Goal: Information Seeking & Learning: Check status

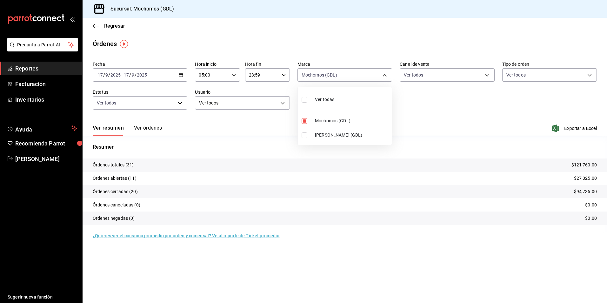
click at [118, 26] on div at bounding box center [303, 151] width 607 height 303
click at [114, 26] on span "Regresar" at bounding box center [114, 26] width 21 height 6
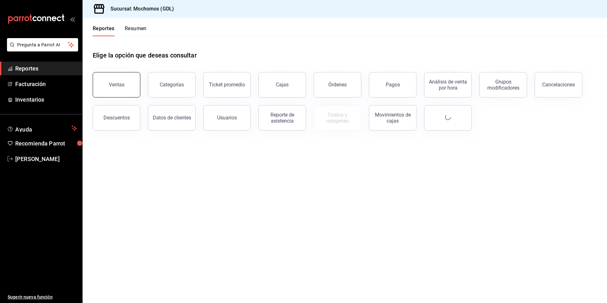
click at [123, 84] on div "Ventas" at bounding box center [117, 85] width 16 height 6
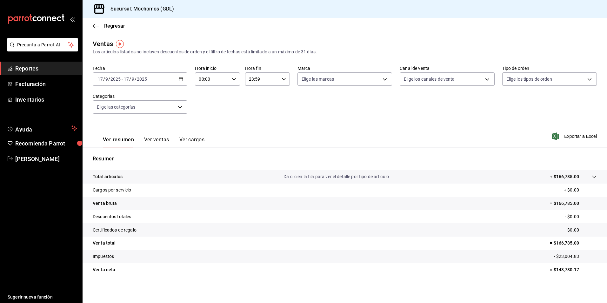
click at [182, 82] on div "[DATE] [DATE] - [DATE] [DATE]" at bounding box center [140, 78] width 95 height 13
click at [141, 156] on span "Rango de fechas" at bounding box center [122, 155] width 49 height 7
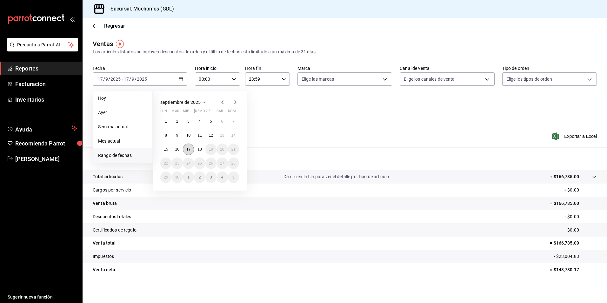
click at [184, 149] on button "17" at bounding box center [188, 148] width 11 height 11
click at [195, 150] on button "18" at bounding box center [199, 148] width 11 height 11
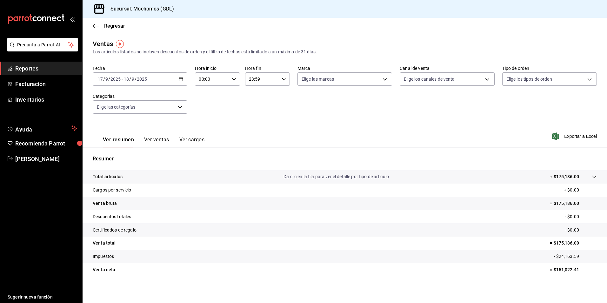
drag, startPoint x: 234, startPoint y: 79, endPoint x: 231, endPoint y: 83, distance: 4.7
click at [231, 83] on div "00:00 Hora inicio" at bounding box center [217, 78] width 45 height 13
click at [201, 123] on span "04" at bounding box center [205, 124] width 12 height 5
type input "04:00"
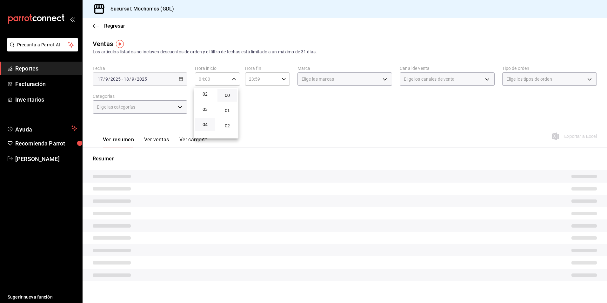
click at [315, 83] on div at bounding box center [303, 151] width 607 height 303
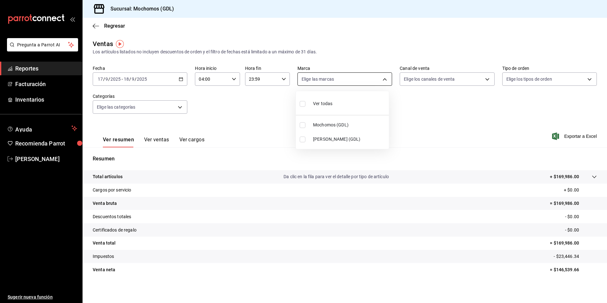
click at [311, 85] on body "Pregunta a Parrot AI Reportes Facturación Inventarios Ayuda Recomienda Parrot […" at bounding box center [303, 151] width 607 height 303
click at [309, 125] on li "Mochomos (GDL)" at bounding box center [342, 125] width 93 height 14
type input "36c25d4a-7cb0-456c-a434-e981d54830bc"
checkbox input "true"
click at [442, 82] on div at bounding box center [303, 151] width 607 height 303
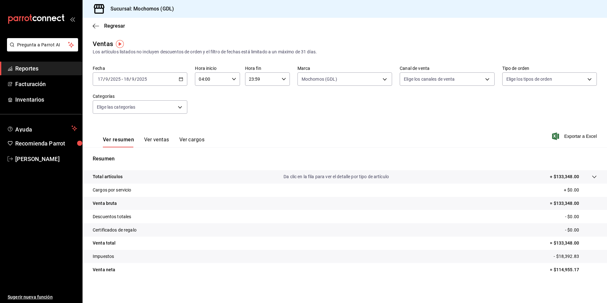
click at [429, 82] on body "Pregunta a Parrot AI Reportes Facturación Inventarios Ayuda Recomienda Parrot […" at bounding box center [303, 151] width 607 height 303
click at [425, 107] on div "Ver todos" at bounding box center [417, 103] width 33 height 14
type input "PARROT,UBER_EATS,RAPPI,DIDI_FOOD,ONLINE"
checkbox input "true"
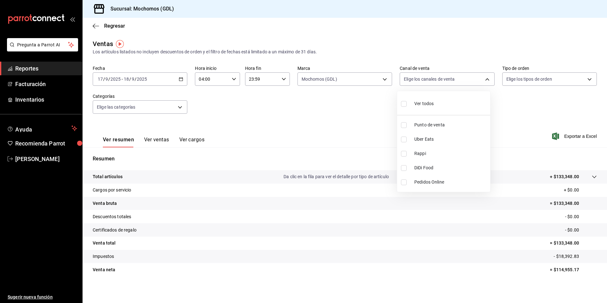
checkbox input "true"
click at [522, 82] on div at bounding box center [303, 151] width 607 height 303
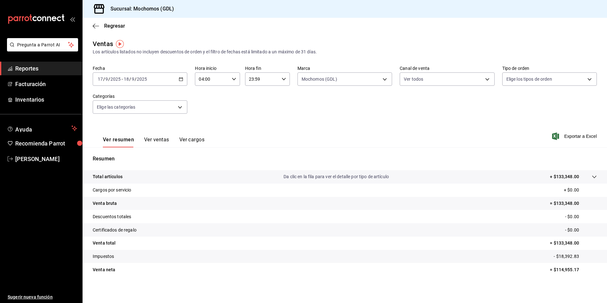
click at [517, 82] on body "Pregunta a Parrot AI Reportes Facturación Inventarios Ayuda Recomienda Parrot […" at bounding box center [303, 151] width 607 height 303
click at [511, 105] on div "Ver todos" at bounding box center [519, 103] width 33 height 14
type input "c3d0baef-30c0-4718-9d76-caab43e27316,13c4cc4a-99d2-42c0-ba96-c3de8c08c13d,7b791…"
checkbox input "true"
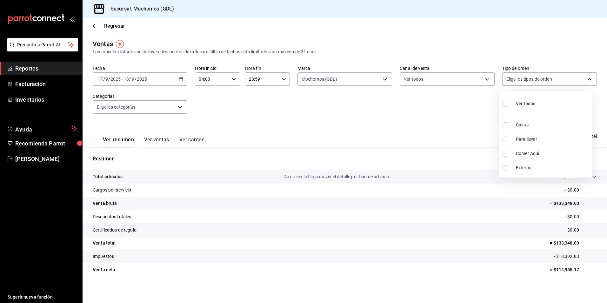
checkbox input "true"
click at [176, 108] on div at bounding box center [303, 151] width 607 height 303
click at [175, 108] on body "Pregunta a Parrot AI Reportes Facturación Inventarios Ayuda Recomienda Parrot […" at bounding box center [303, 151] width 607 height 303
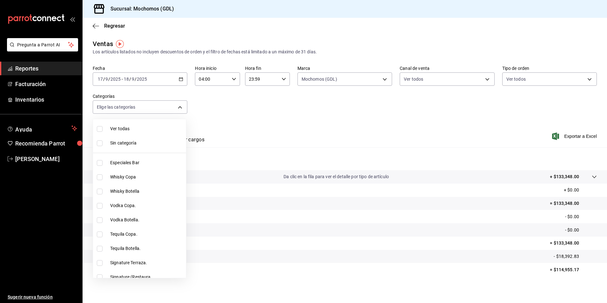
click at [137, 126] on span "Ver todas" at bounding box center [146, 128] width 73 height 7
type input "c0db8a99-aef8-4e9c-862d-72763fc5d605,0e6da5ad-e1ed-4623-8a7f-4db137866549,4ba6e…"
checkbox input "true"
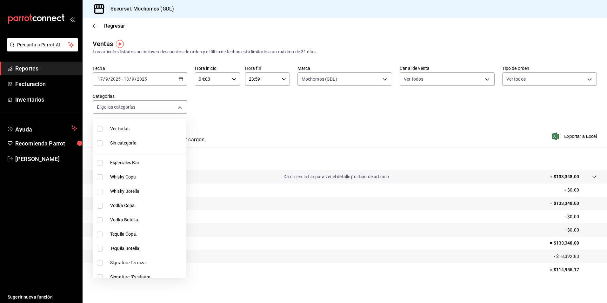
checkbox input "true"
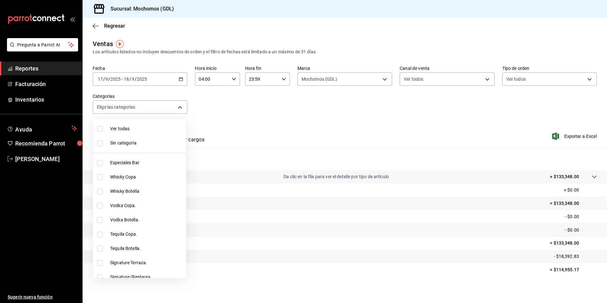
checkbox input "true"
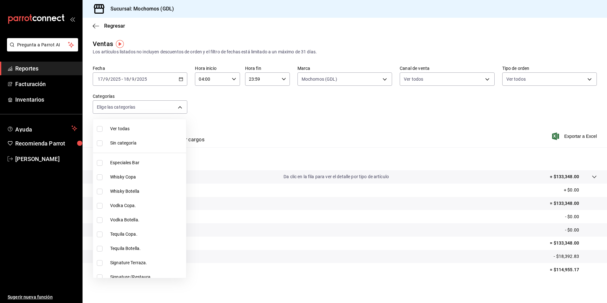
checkbox input "true"
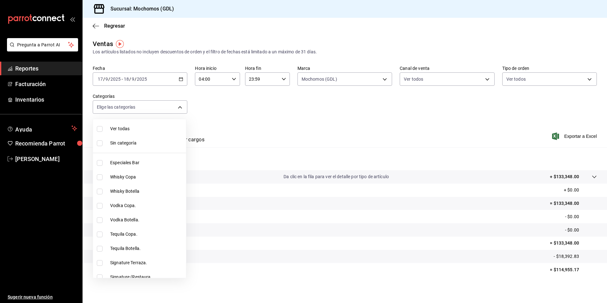
checkbox input "true"
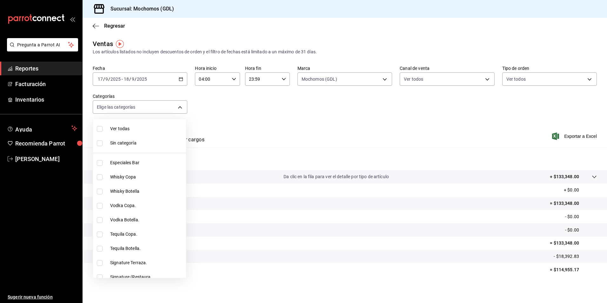
checkbox input "true"
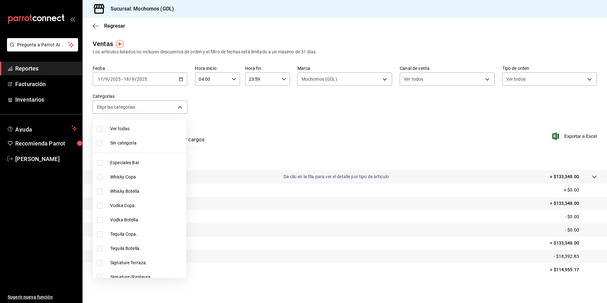
checkbox input "true"
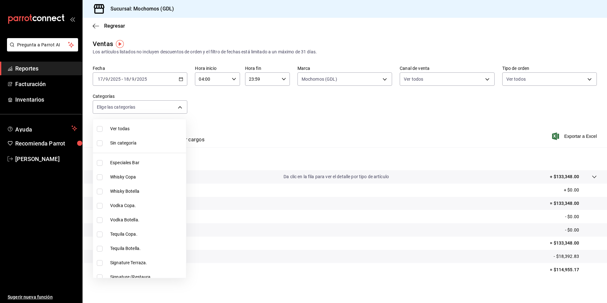
checkbox input "true"
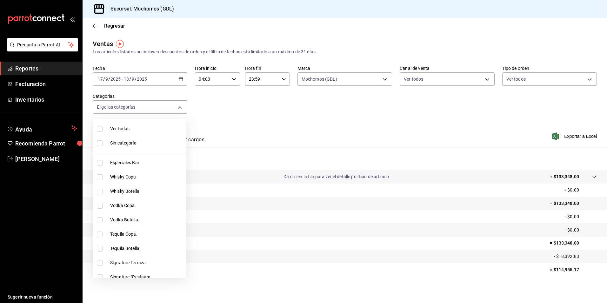
checkbox input "true"
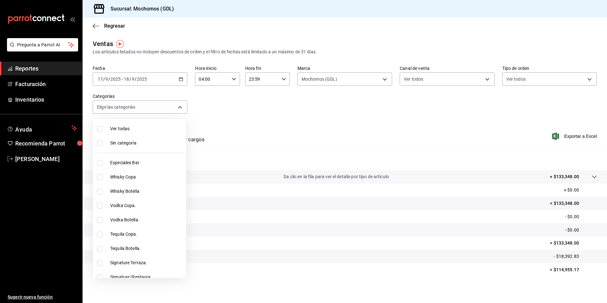
checkbox input "true"
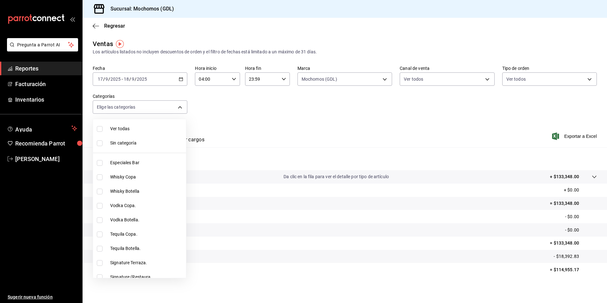
checkbox input "true"
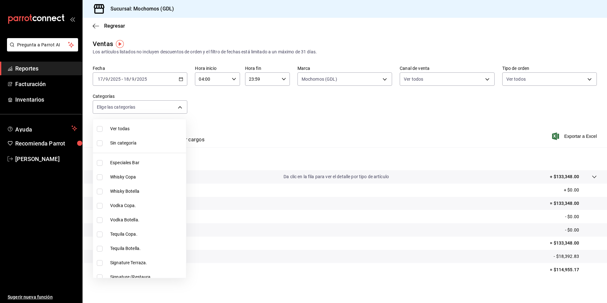
checkbox input "true"
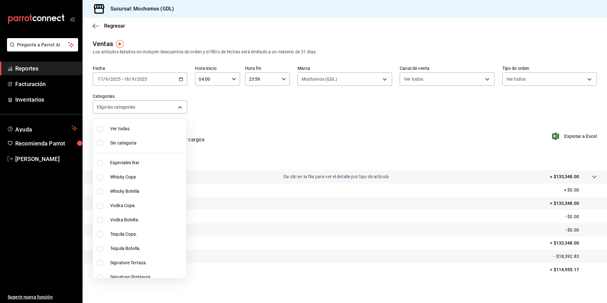
checkbox input "true"
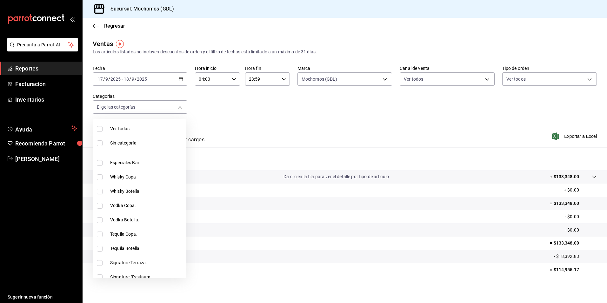
checkbox input "true"
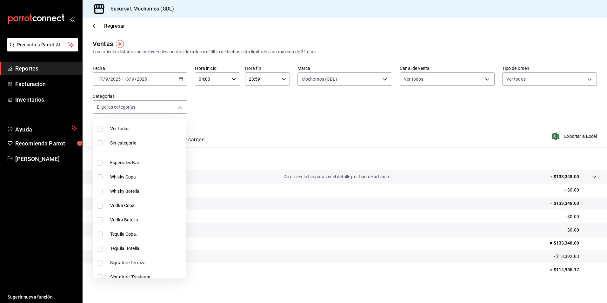
checkbox input "true"
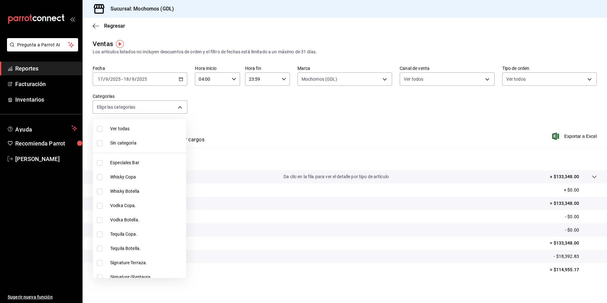
checkbox input "true"
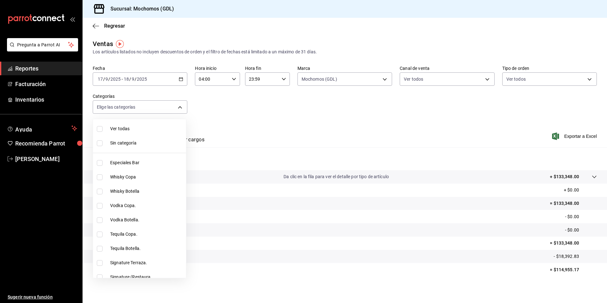
checkbox input "true"
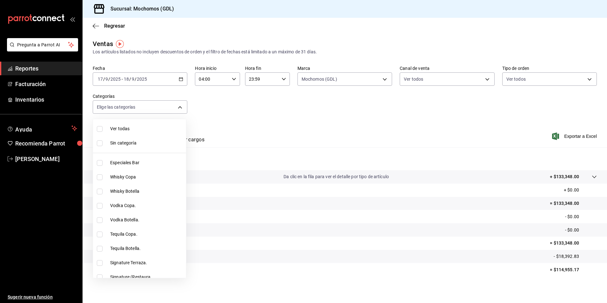
checkbox input "true"
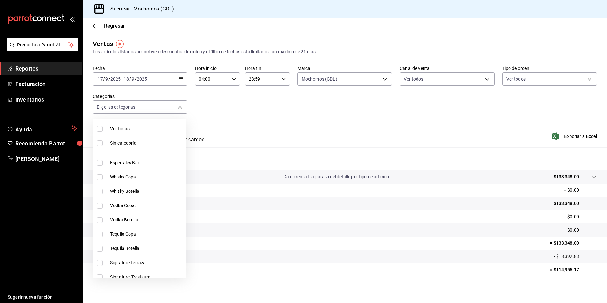
checkbox input "true"
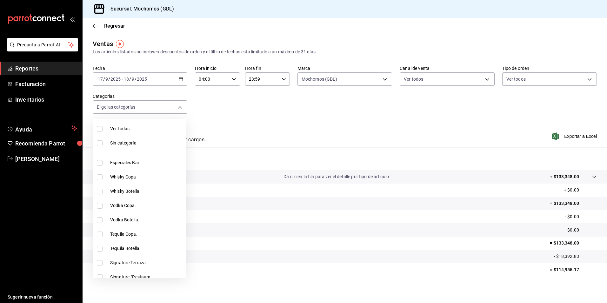
checkbox input "true"
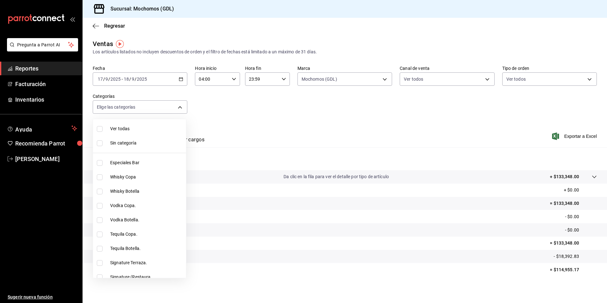
checkbox input "true"
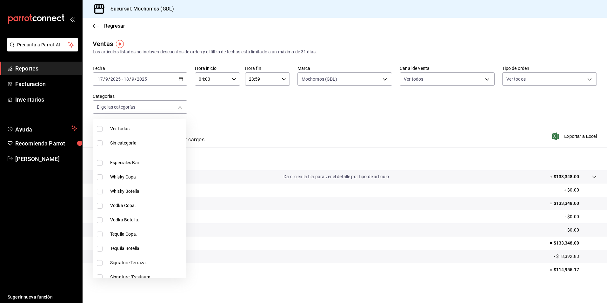
checkbox input "true"
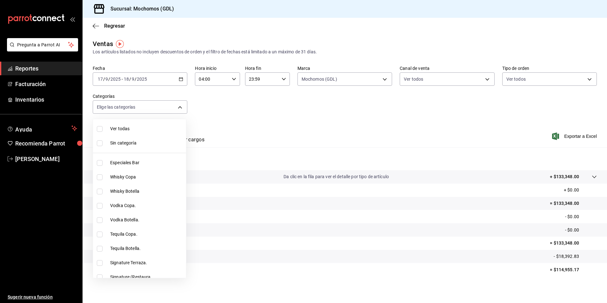
checkbox input "true"
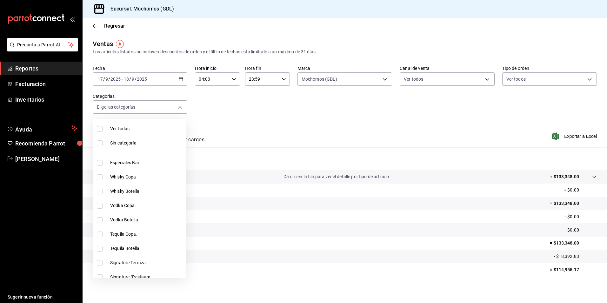
checkbox input "true"
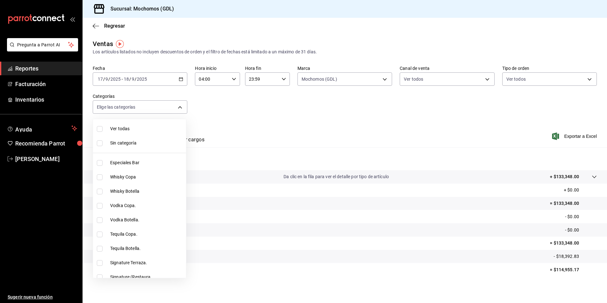
checkbox input "true"
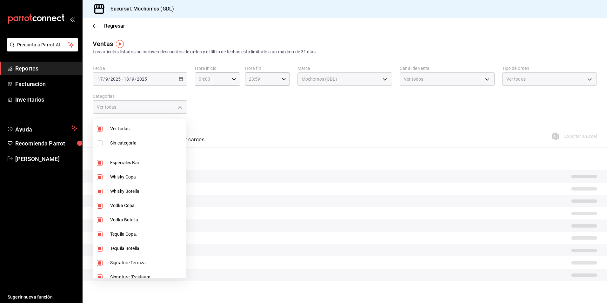
click at [142, 139] on li "Sin categoría" at bounding box center [139, 143] width 93 height 14
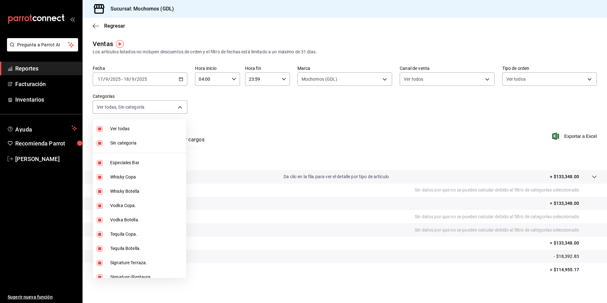
click at [165, 139] on li "Sin categoría" at bounding box center [139, 143] width 93 height 14
checkbox input "true"
click at [432, 85] on div at bounding box center [303, 151] width 607 height 303
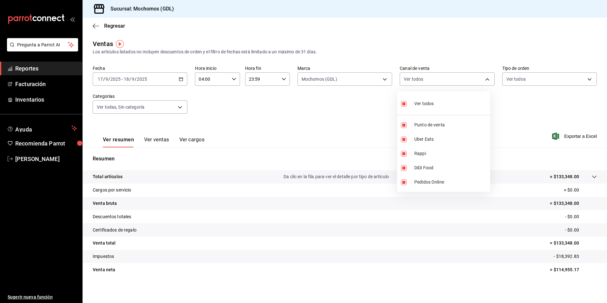
click at [426, 82] on body "Pregunta a Parrot AI Reportes Facturación Inventarios Ayuda Recomienda Parrot […" at bounding box center [303, 151] width 607 height 303
click at [414, 178] on li "Pedidos Online" at bounding box center [443, 182] width 93 height 14
type input "PARROT,UBER_EATS,RAPPI,DIDI_FOOD"
checkbox input "false"
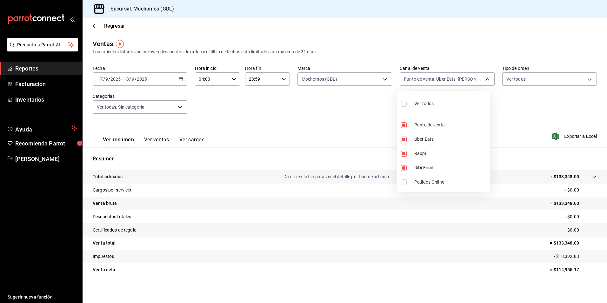
click at [301, 124] on div at bounding box center [303, 151] width 607 height 303
click at [350, 83] on body "Pregunta a Parrot AI Reportes Facturación Inventarios Ayuda Recomienda Parrot […" at bounding box center [303, 151] width 607 height 303
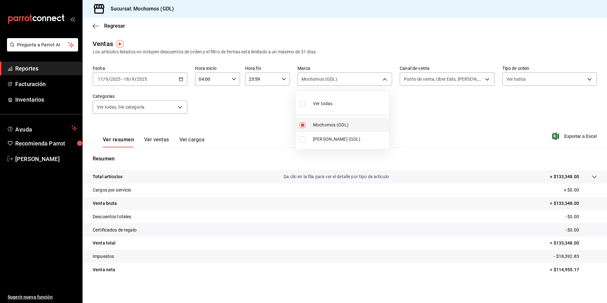
click at [333, 123] on span "Mochomos (GDL)" at bounding box center [349, 125] width 73 height 7
checkbox input "false"
click at [327, 135] on li "[PERSON_NAME] (GDL)" at bounding box center [342, 139] width 93 height 14
type input "9cac9703-0c5a-4d8b-addd-5b6b571d65b9"
checkbox input "true"
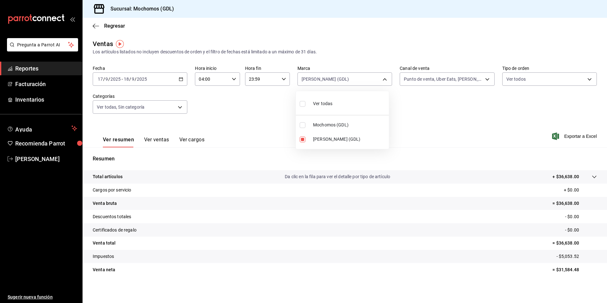
click at [113, 24] on div at bounding box center [303, 151] width 607 height 303
click at [108, 26] on span "Regresar" at bounding box center [114, 26] width 21 height 6
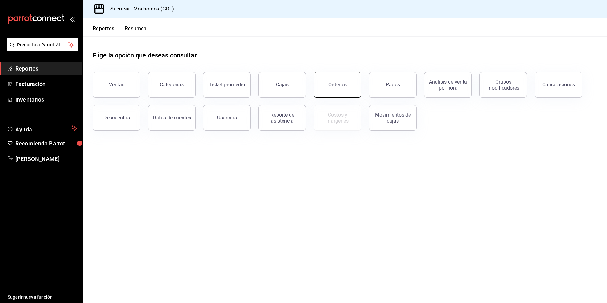
click at [338, 88] on button "Órdenes" at bounding box center [338, 84] width 48 height 25
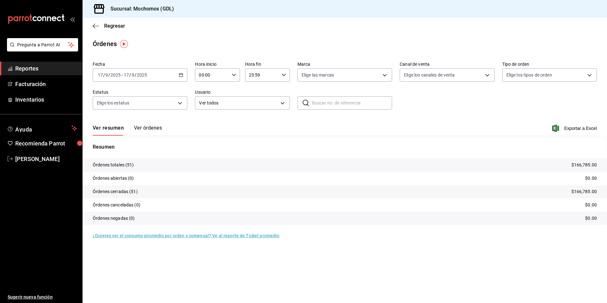
click at [178, 74] on div "[DATE] [DATE] - [DATE] [DATE]" at bounding box center [140, 74] width 95 height 13
click at [122, 168] on span "Rango de fechas" at bounding box center [122, 165] width 49 height 7
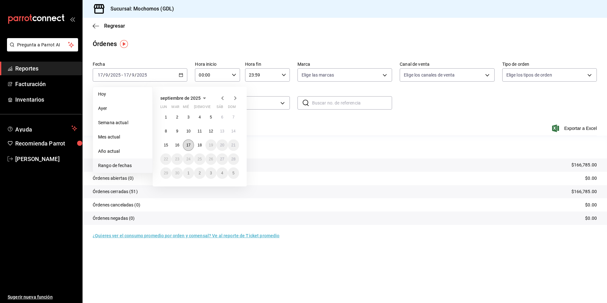
click at [190, 147] on abbr "17" at bounding box center [188, 145] width 4 height 4
click at [200, 147] on abbr "18" at bounding box center [199, 145] width 4 height 4
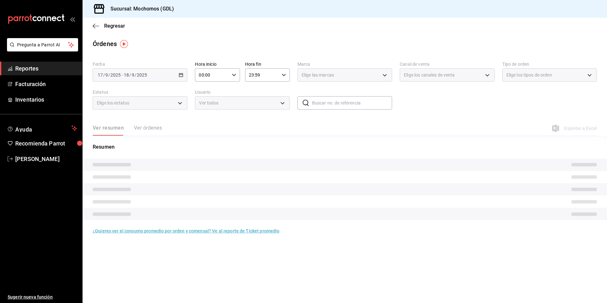
click at [235, 75] on \(Stroke\) "button" at bounding box center [234, 75] width 4 height 2
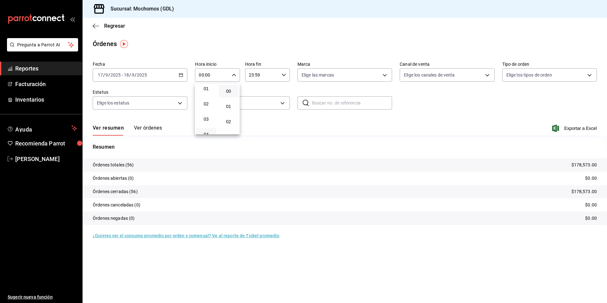
scroll to position [32, 0]
click at [207, 124] on button "04" at bounding box center [206, 120] width 20 height 13
type input "04:00"
click at [325, 76] on div at bounding box center [303, 151] width 607 height 303
click at [323, 76] on body "Pregunta a Parrot AI Reportes Facturación Inventarios Ayuda Recomienda Parrot […" at bounding box center [303, 151] width 607 height 303
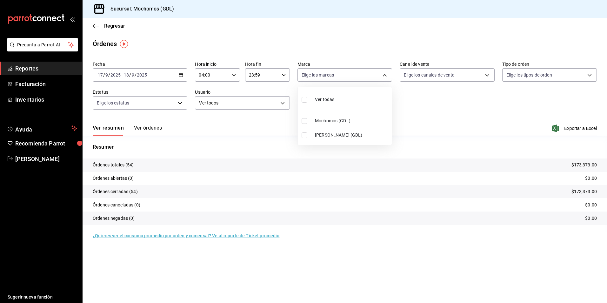
click at [319, 99] on span "Ver todas" at bounding box center [324, 99] width 19 height 7
type input "36c25d4a-7cb0-456c-a434-e981d54830bc,9cac9703-0c5a-4d8b-addd-5b6b571d65b9"
checkbox input "true"
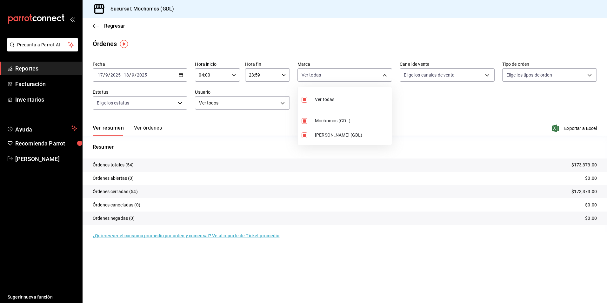
click at [121, 27] on div at bounding box center [303, 151] width 607 height 303
click at [120, 26] on span "Regresar" at bounding box center [114, 26] width 21 height 6
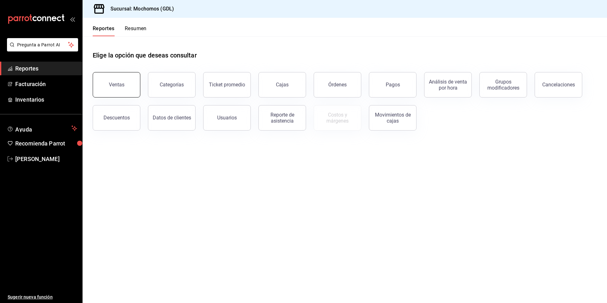
click at [123, 86] on div "Ventas" at bounding box center [117, 85] width 16 height 6
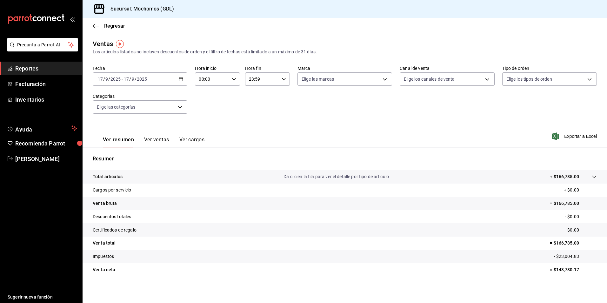
click at [184, 76] on div "[DATE] [DATE] - [DATE] [DATE]" at bounding box center [140, 78] width 95 height 13
click at [138, 152] on li "Rango de fechas" at bounding box center [122, 155] width 59 height 14
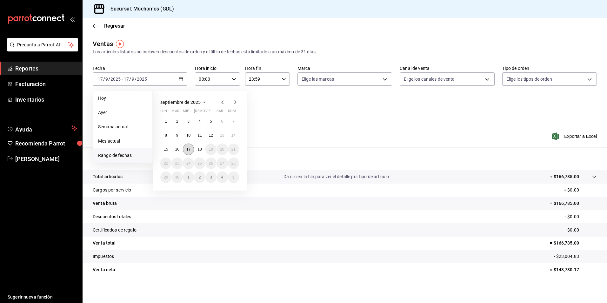
click at [185, 152] on button "17" at bounding box center [188, 148] width 11 height 11
click at [197, 150] on button "18" at bounding box center [199, 148] width 11 height 11
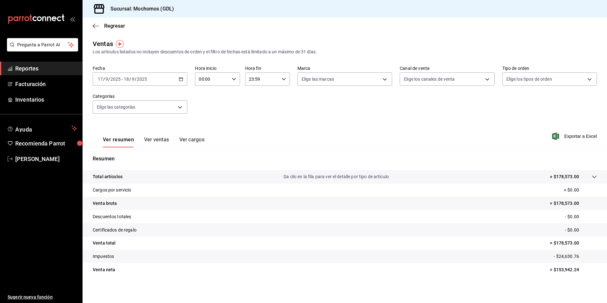
click at [230, 80] on div "00:00 Hora inicio" at bounding box center [217, 78] width 45 height 13
click at [203, 105] on span "05" at bounding box center [205, 107] width 12 height 5
type input "05:00"
click at [316, 84] on div at bounding box center [303, 151] width 607 height 303
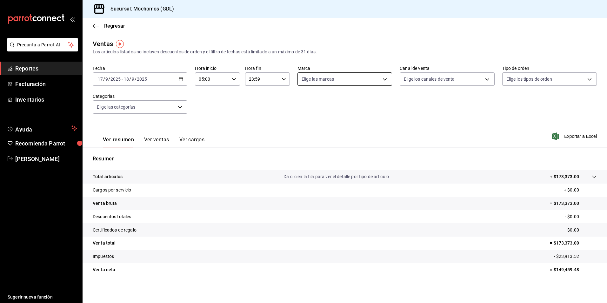
click at [316, 79] on body "Pregunta a Parrot AI Reportes Facturación Inventarios Ayuda Recomienda Parrot […" at bounding box center [303, 151] width 607 height 303
click at [314, 116] on ul "Ver todas Mochomos (GDL) [PERSON_NAME] (GDL)" at bounding box center [342, 120] width 93 height 58
click at [315, 123] on span "Mochomos (GDL)" at bounding box center [349, 125] width 73 height 7
type input "36c25d4a-7cb0-456c-a434-e981d54830bc"
checkbox input "true"
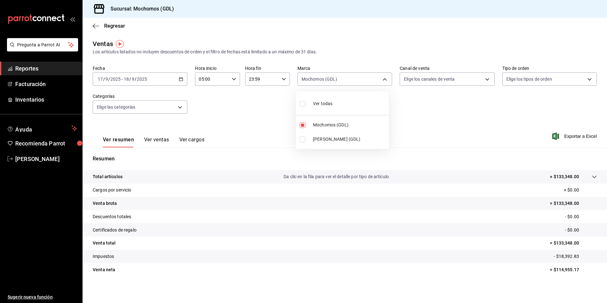
click at [417, 81] on div at bounding box center [303, 151] width 607 height 303
click at [409, 79] on body "Pregunta a Parrot AI Reportes Facturación Inventarios Ayuda Recomienda Parrot […" at bounding box center [303, 151] width 607 height 303
click at [406, 101] on input "checkbox" at bounding box center [404, 104] width 6 height 6
checkbox input "true"
type input "PARROT,UBER_EATS,RAPPI,DIDI_FOOD,ONLINE"
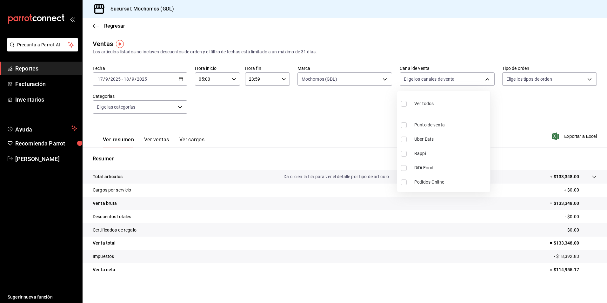
checkbox input "true"
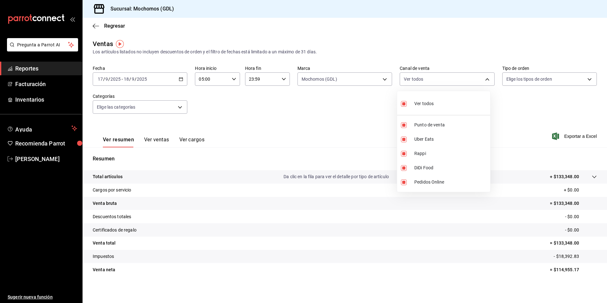
click at [350, 95] on div at bounding box center [303, 151] width 607 height 303
click at [326, 79] on body "Pregunta a Parrot AI Reportes Facturación Inventarios Ayuda Recomienda Parrot […" at bounding box center [303, 151] width 607 height 303
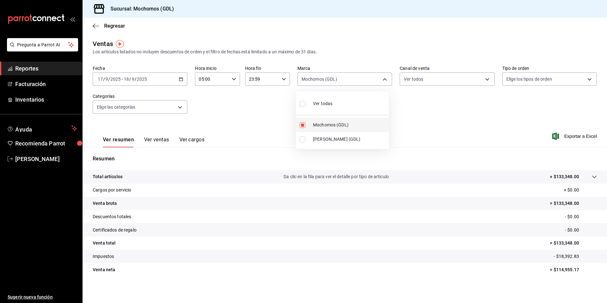
click at [317, 119] on li "Mochomos (GDL)" at bounding box center [342, 125] width 93 height 14
checkbox input "false"
click at [318, 137] on span "[PERSON_NAME] (GDL)" at bounding box center [349, 139] width 73 height 7
type input "9cac9703-0c5a-4d8b-addd-5b6b571d65b9"
checkbox input "true"
